Goal: Communication & Community: Answer question/provide support

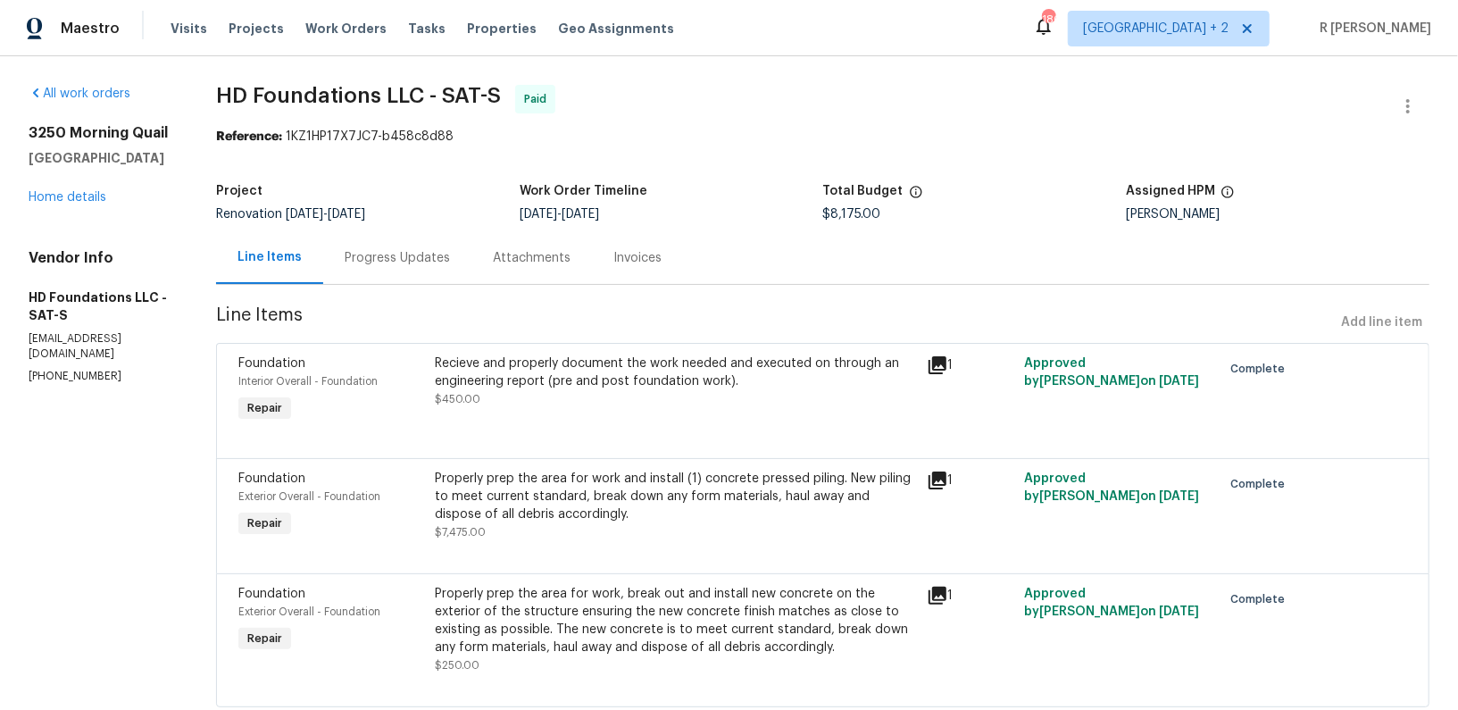
click at [67, 369] on p "[PHONE_NUMBER]" at bounding box center [101, 376] width 145 height 15
copy p "[PHONE_NUMBER]"
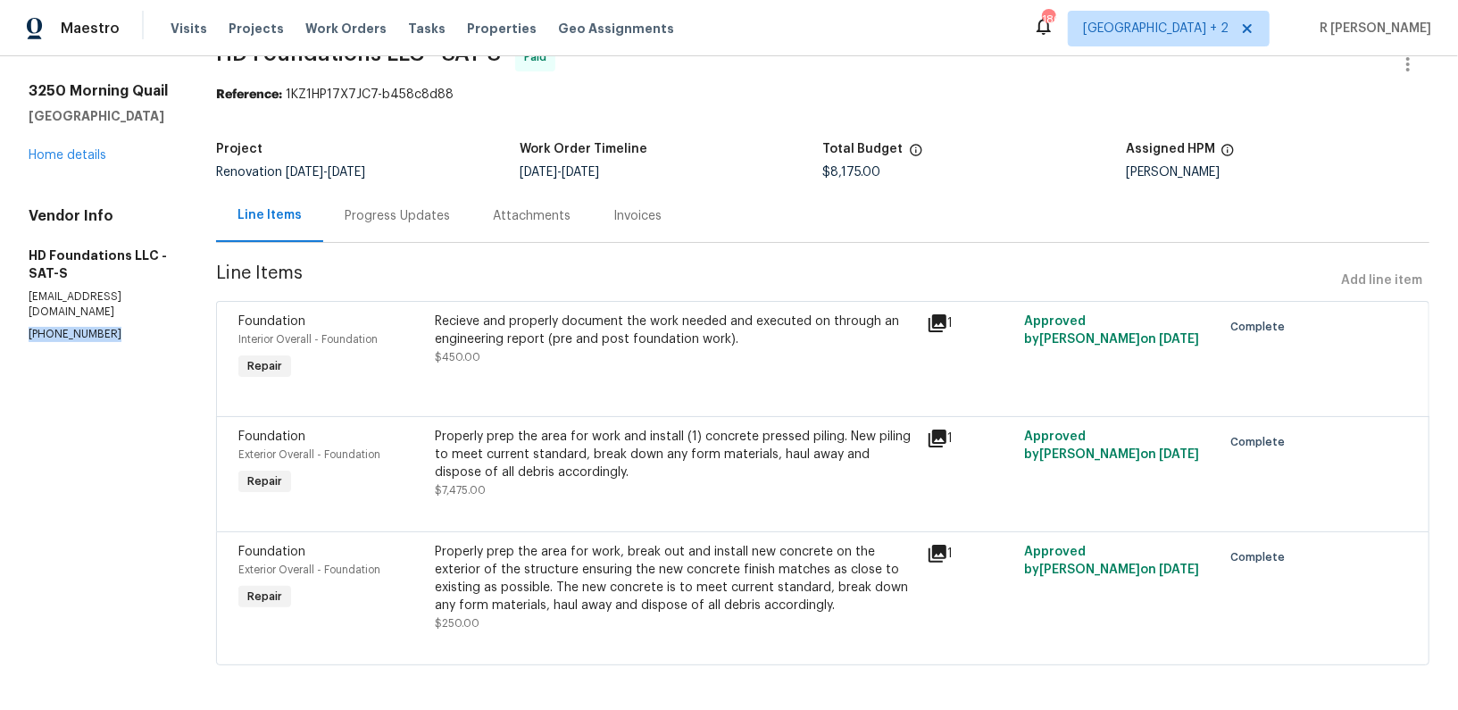
scroll to position [46, 0]
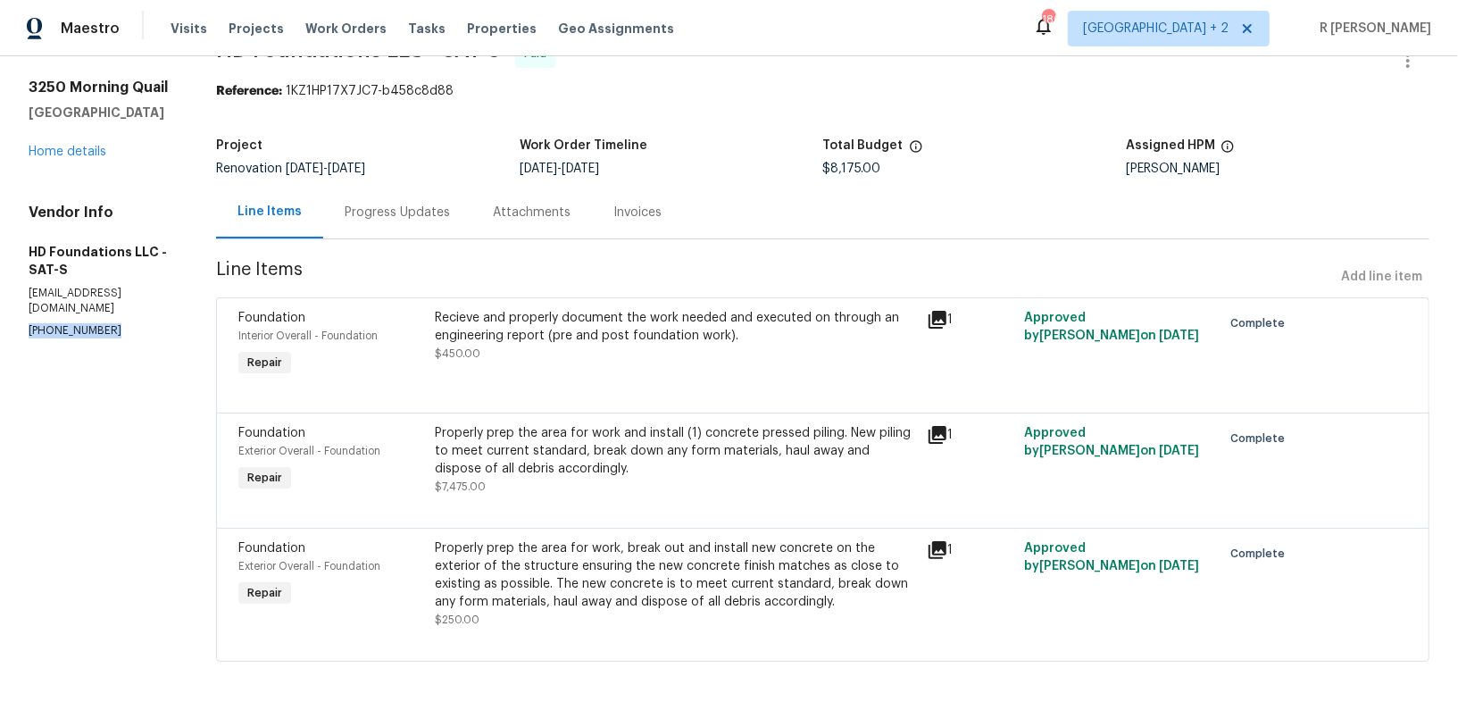
copy p "[PHONE_NUMBER]"
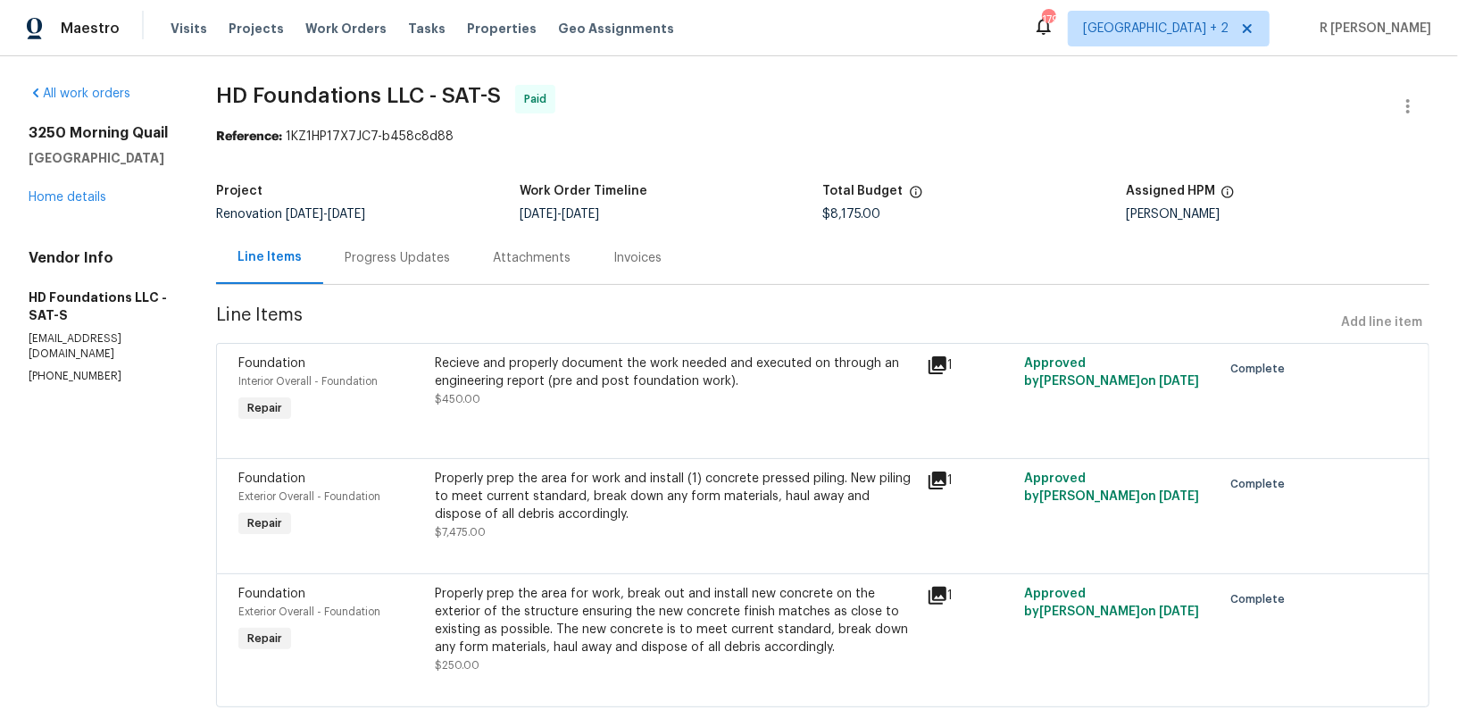
click at [418, 261] on div "Progress Updates" at bounding box center [397, 258] width 105 height 18
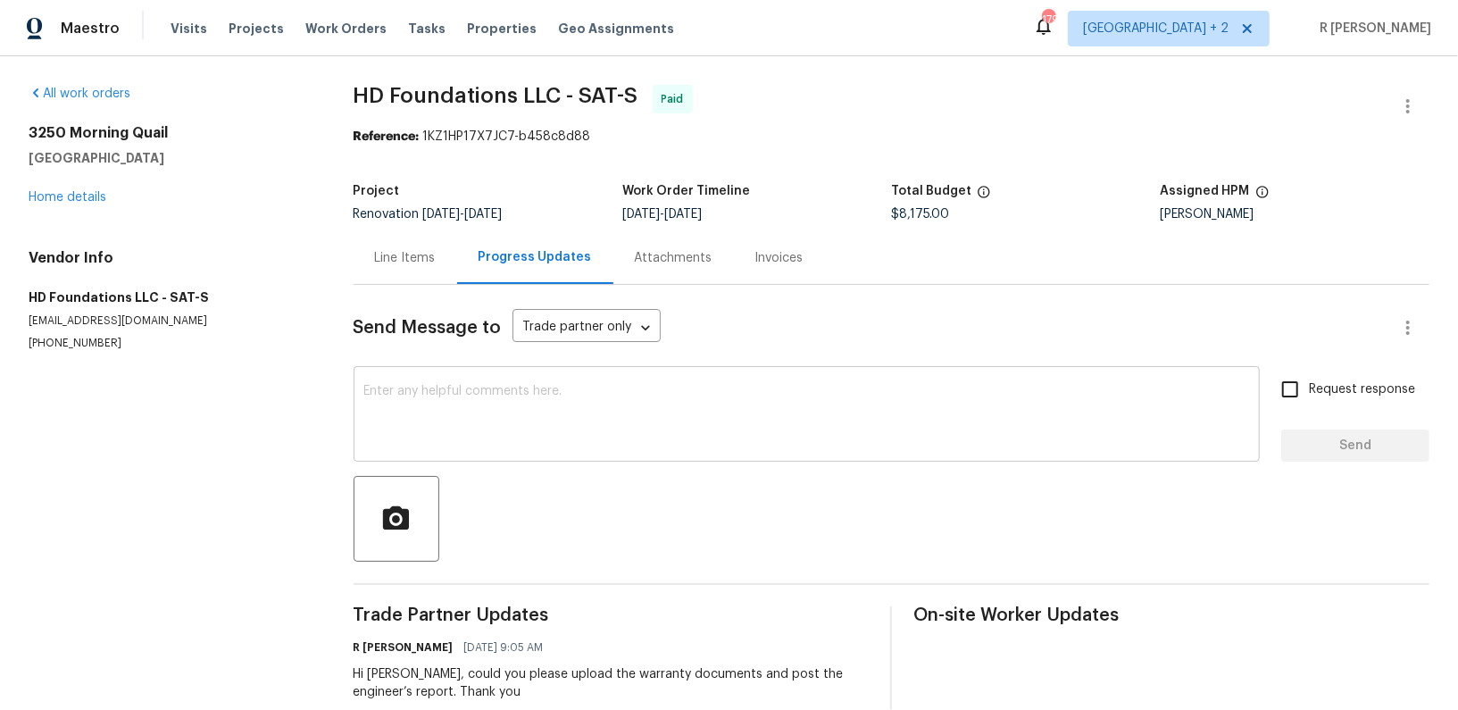
click at [655, 438] on textarea at bounding box center [806, 416] width 885 height 62
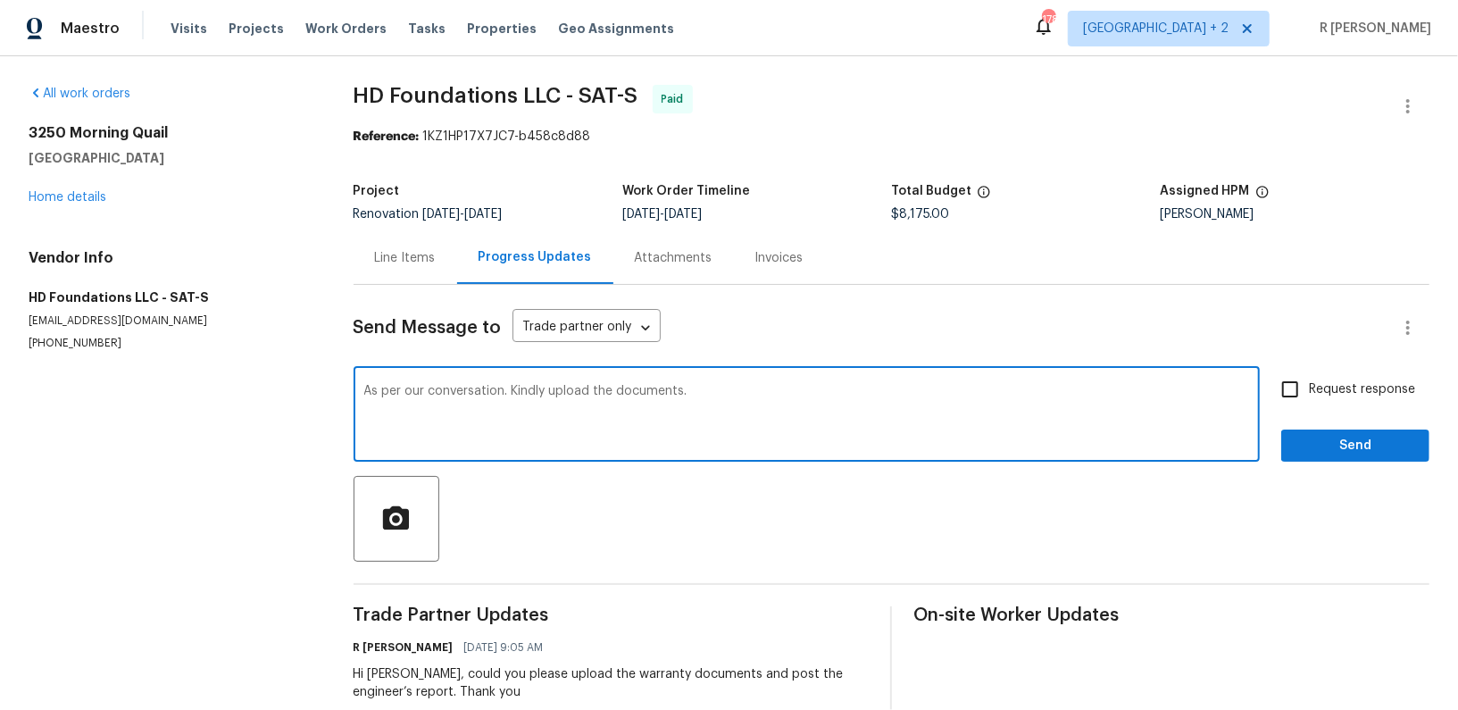
type textarea "As per our conversation. Kindly upload the documents."
click at [1331, 387] on span "Request response" at bounding box center [1362, 389] width 106 height 19
click at [1309, 387] on input "Request response" at bounding box center [1289, 389] width 37 height 37
checkbox input "true"
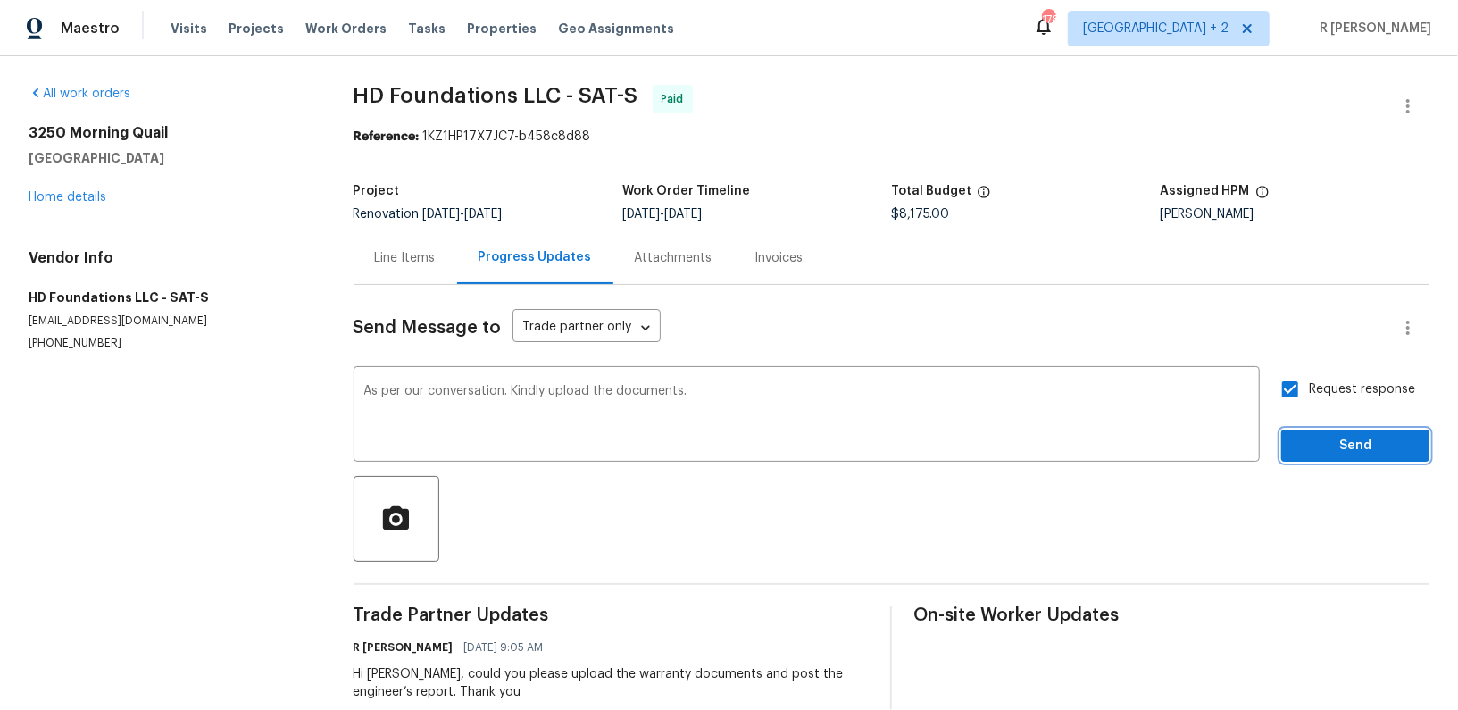
click at [1336, 443] on span "Send" at bounding box center [1356, 446] width 120 height 22
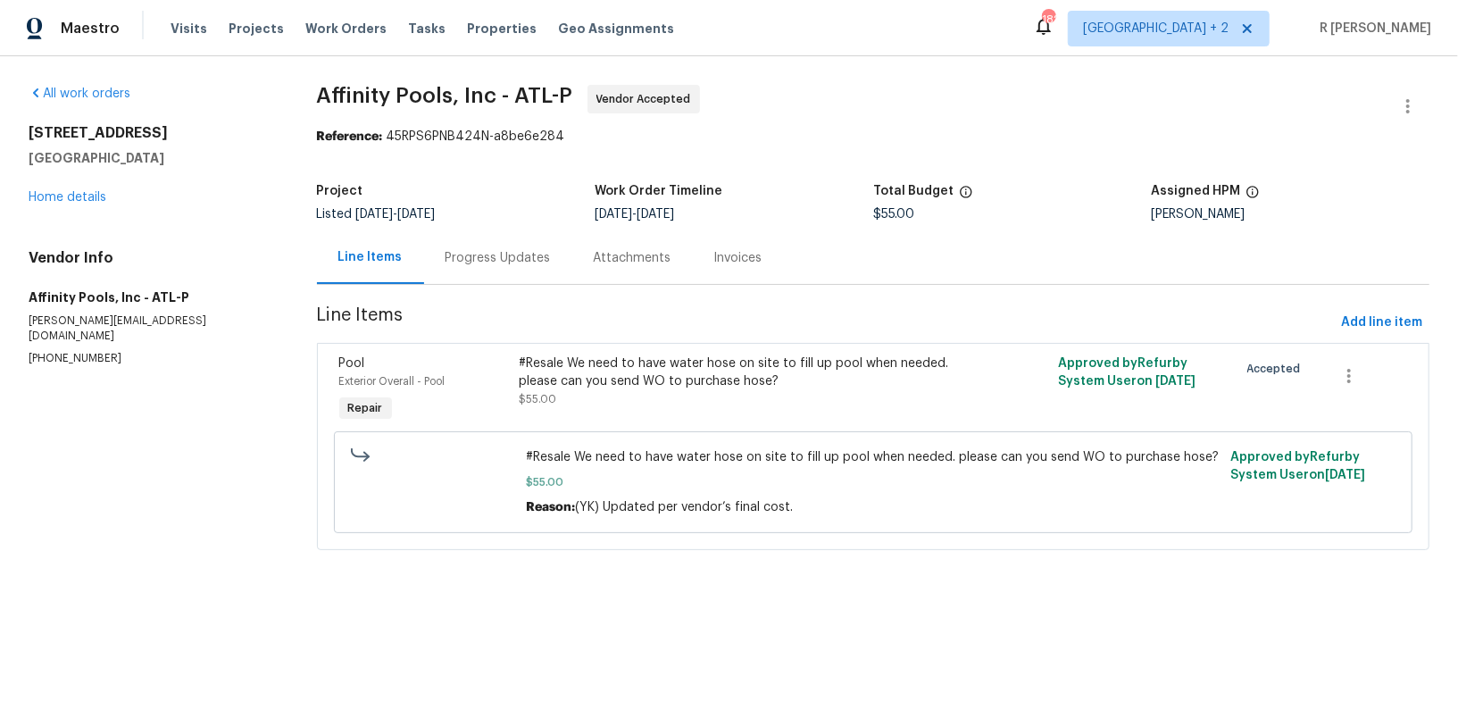
click at [516, 275] on div "Progress Updates" at bounding box center [498, 257] width 148 height 53
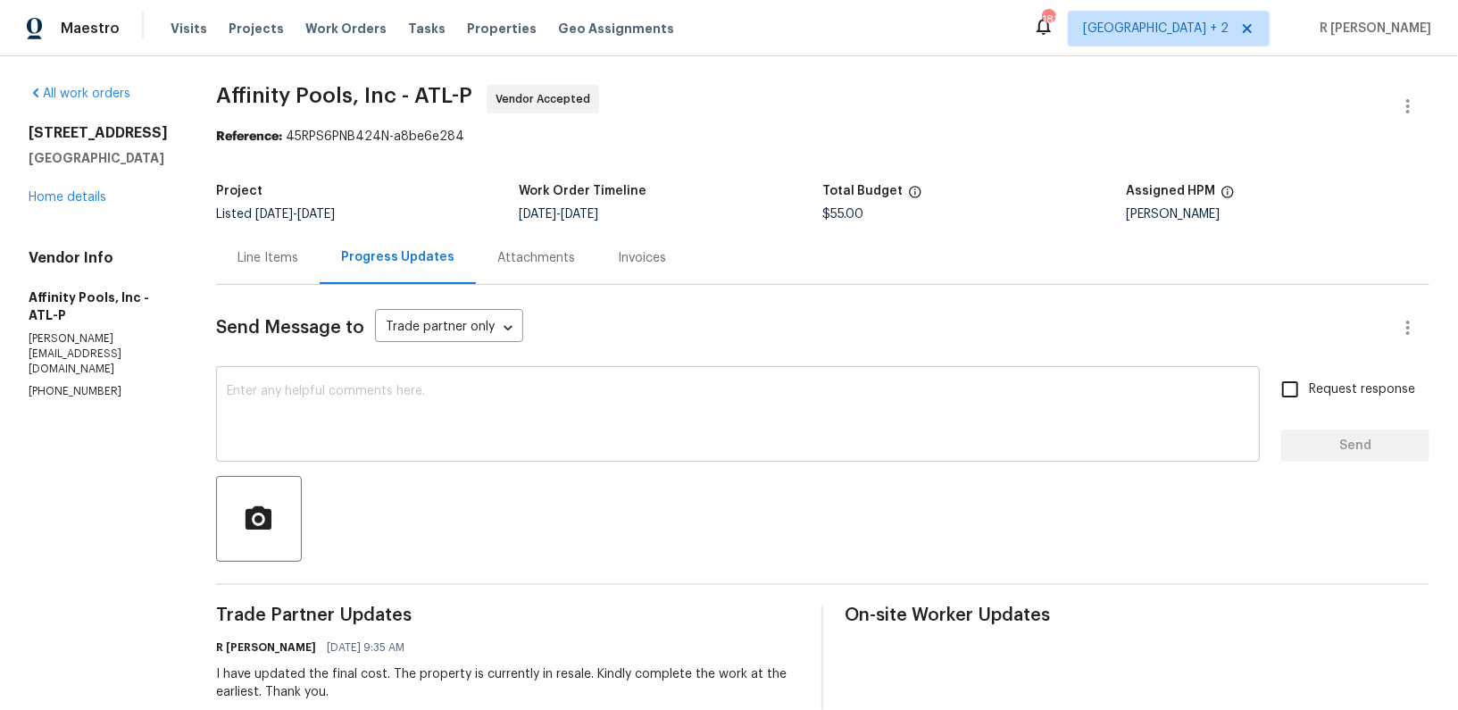
click at [537, 439] on textarea at bounding box center [738, 416] width 1022 height 62
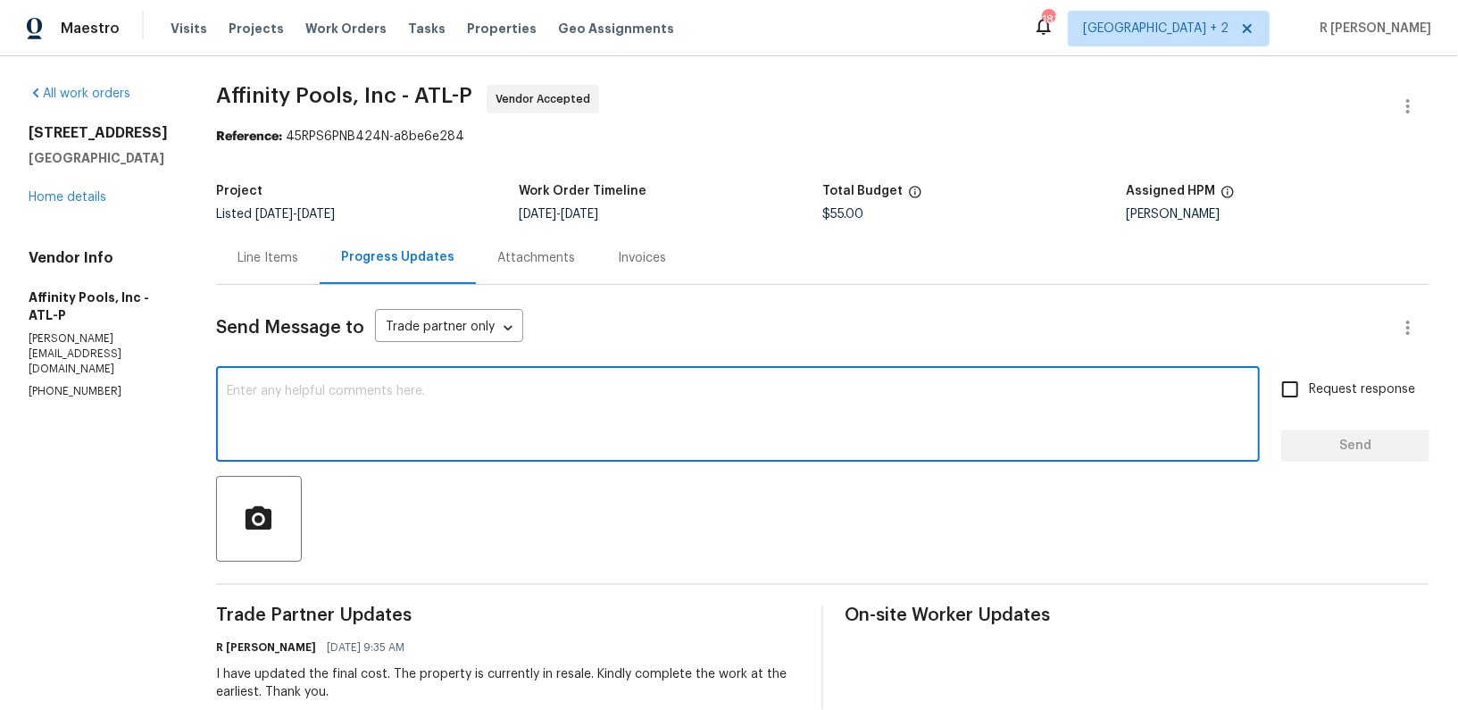
click at [537, 439] on textarea at bounding box center [738, 416] width 1022 height 62
click at [498, 412] on textarea at bounding box center [738, 416] width 1022 height 62
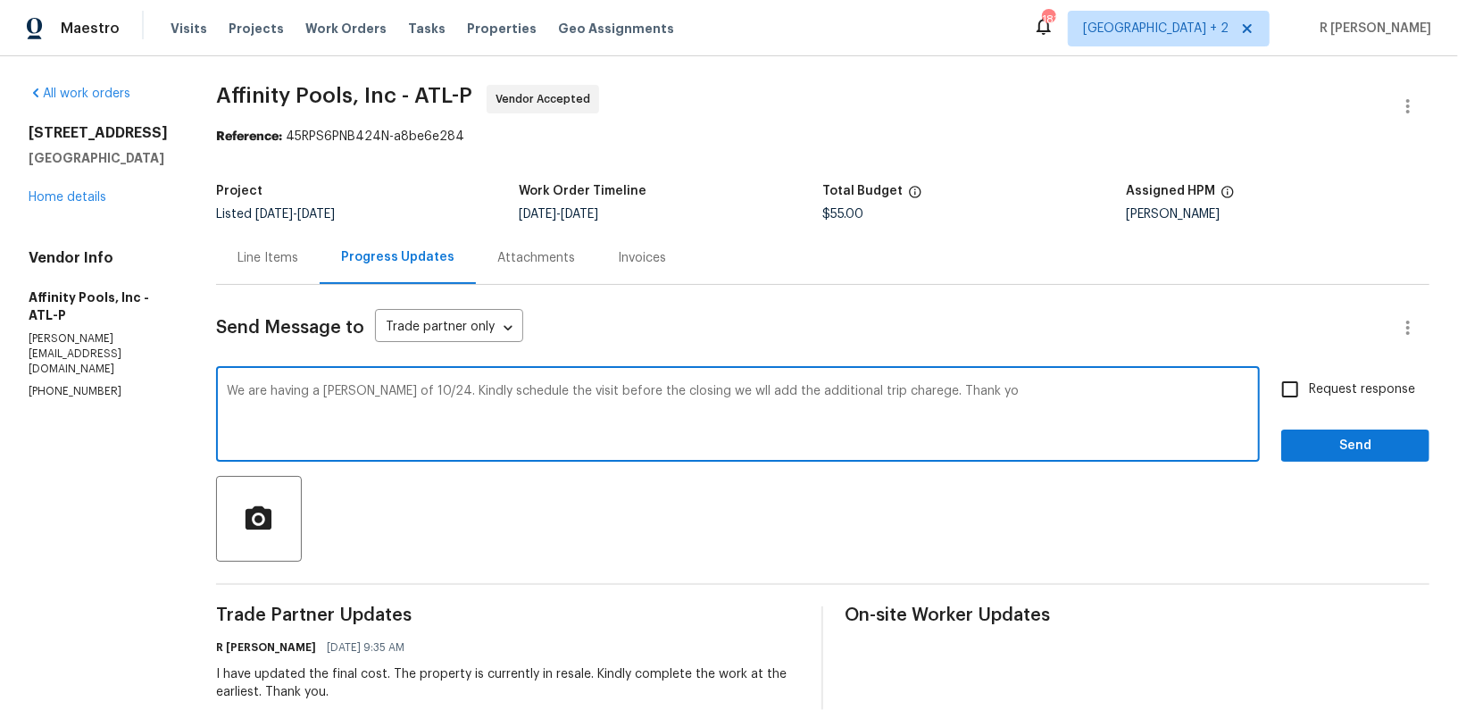
type textarea "We are having a COE of 10/24. Kindly schedule the visit before the closing we w…"
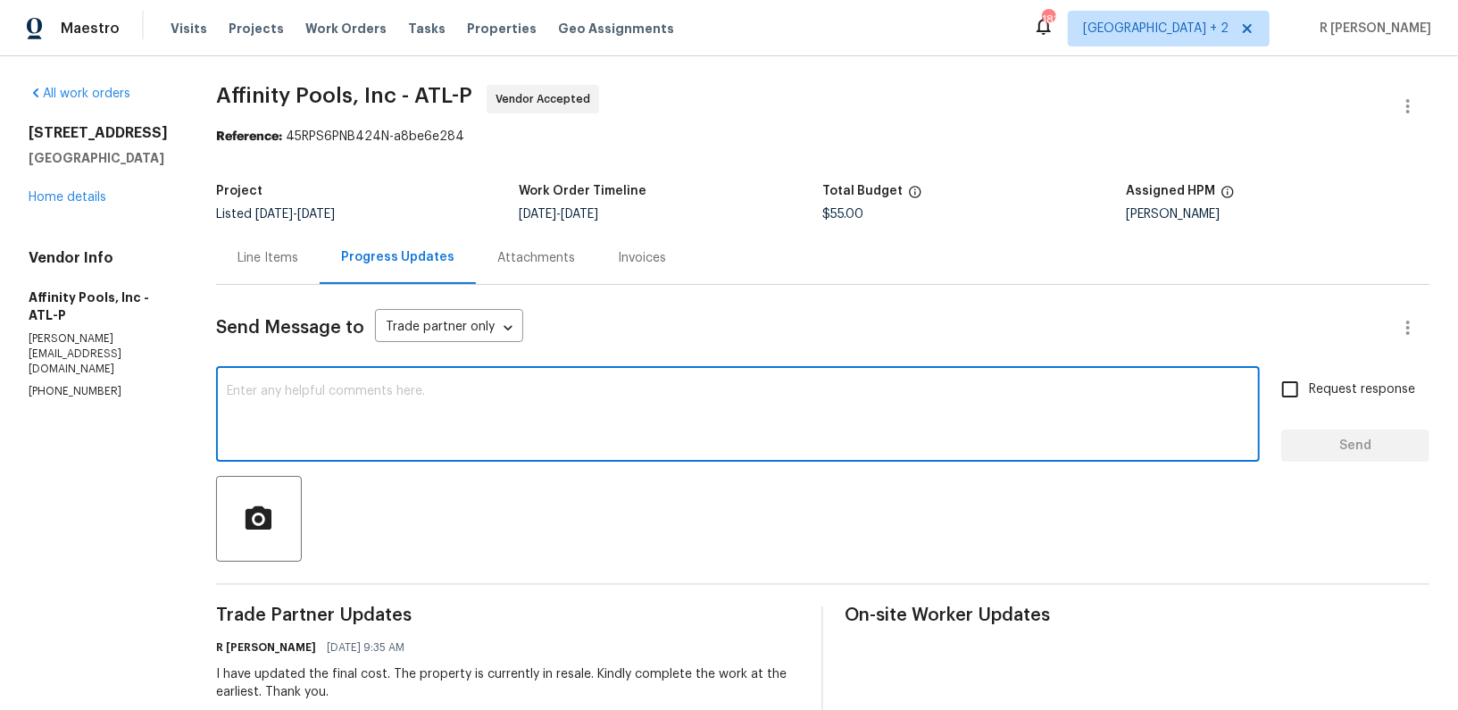
paste textarea "We have a COE scheduled for 10/24. Kindly arrange the visit before the closing …"
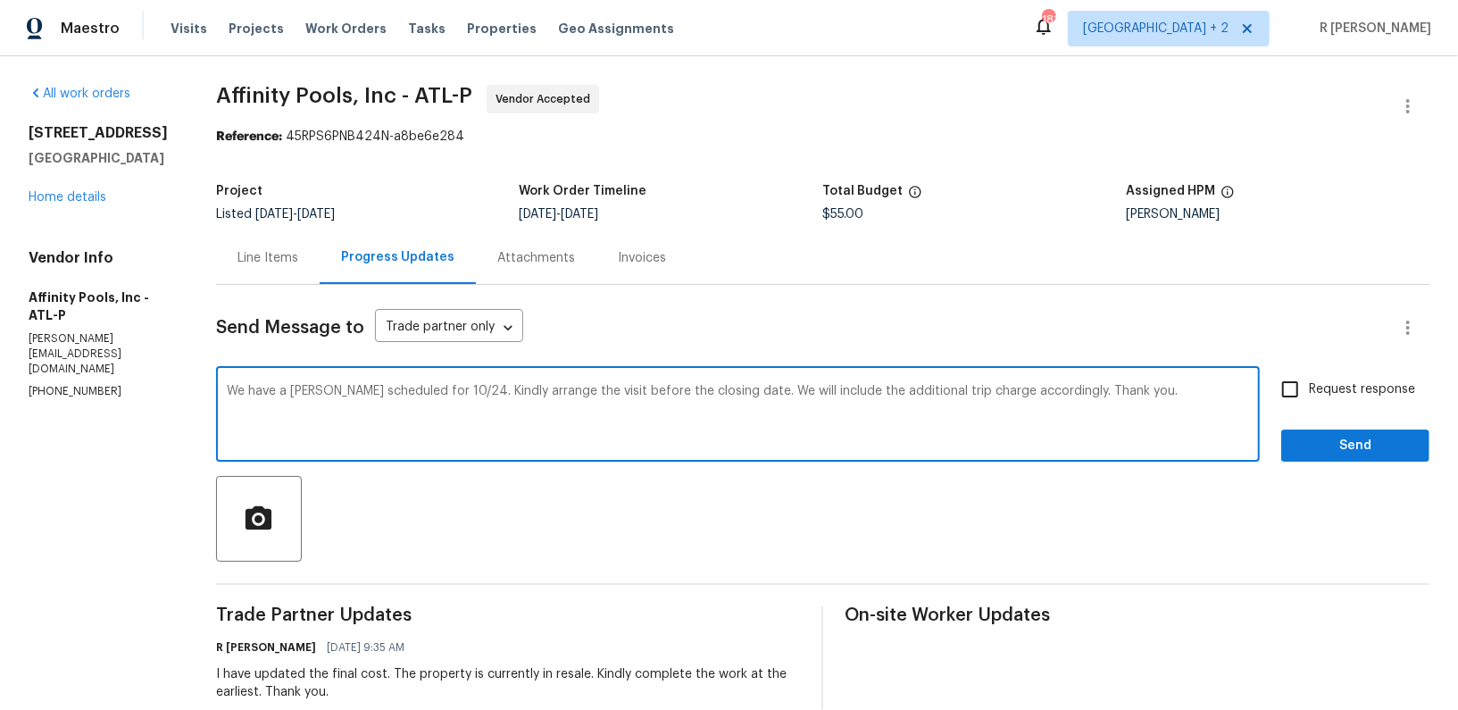
type textarea "We have a COE scheduled for 10/24. Kindly arrange the visit before the closing …"
click at [1309, 458] on button "Send" at bounding box center [1355, 445] width 148 height 33
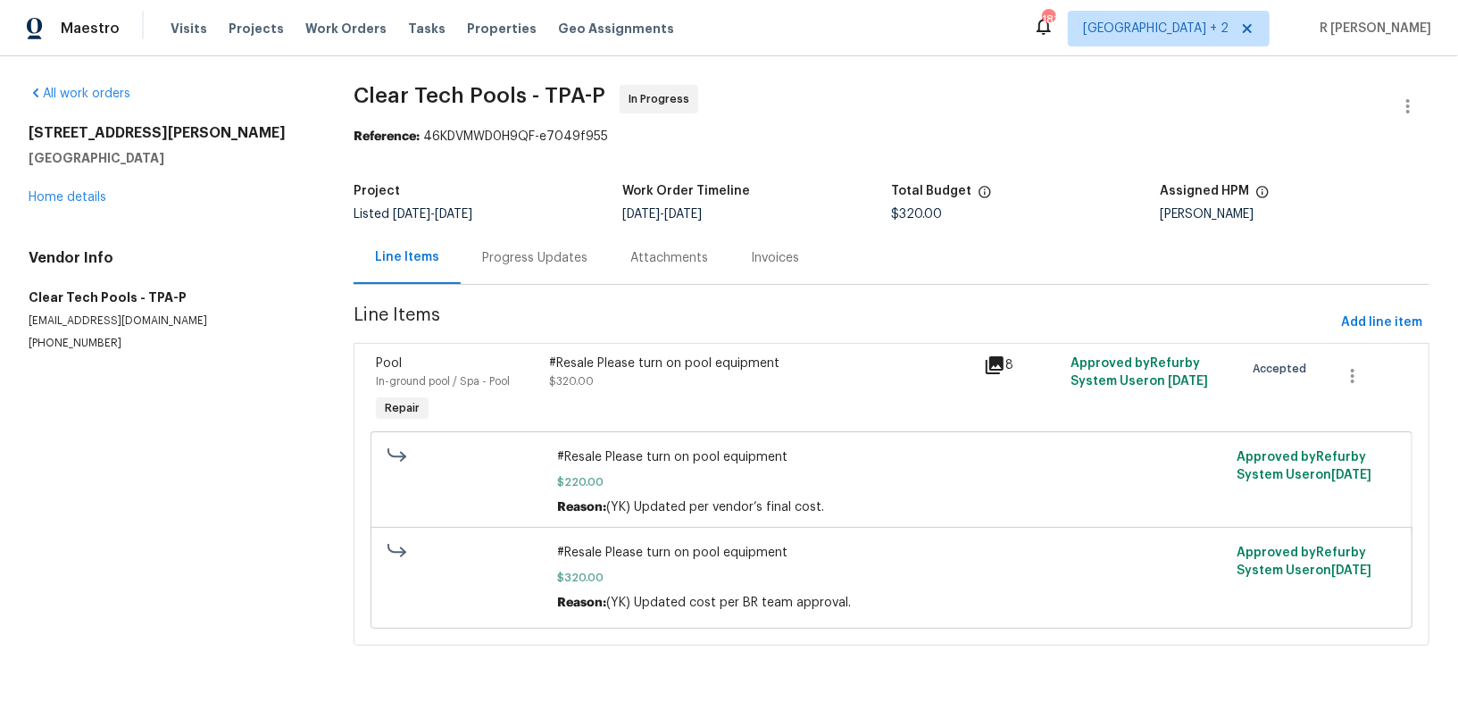
click at [524, 262] on div "Progress Updates" at bounding box center [534, 258] width 105 height 18
